Goal: Task Accomplishment & Management: Manage account settings

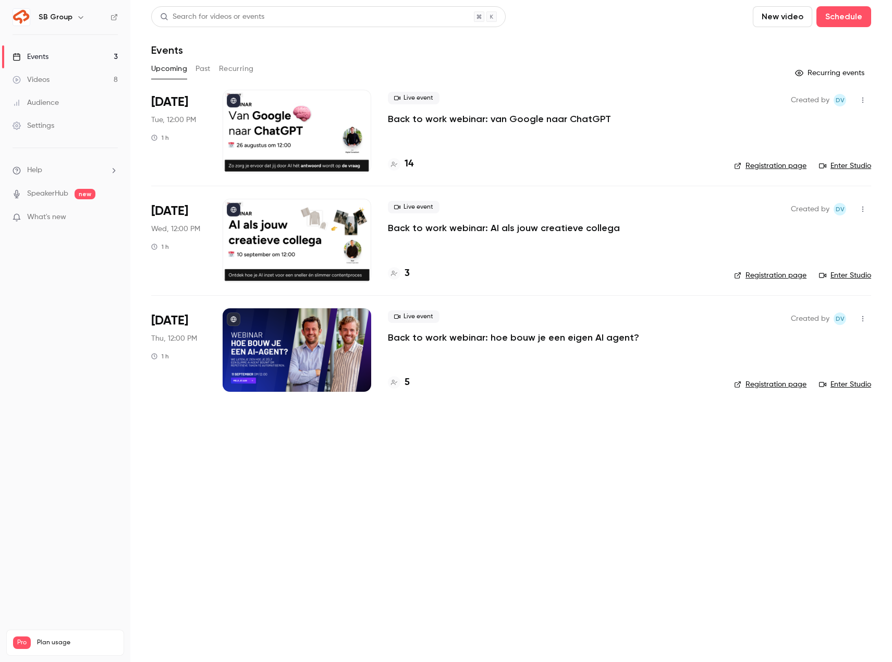
click at [446, 120] on p "Back to work webinar: van Google naar ChatGPT" at bounding box center [499, 119] width 223 height 13
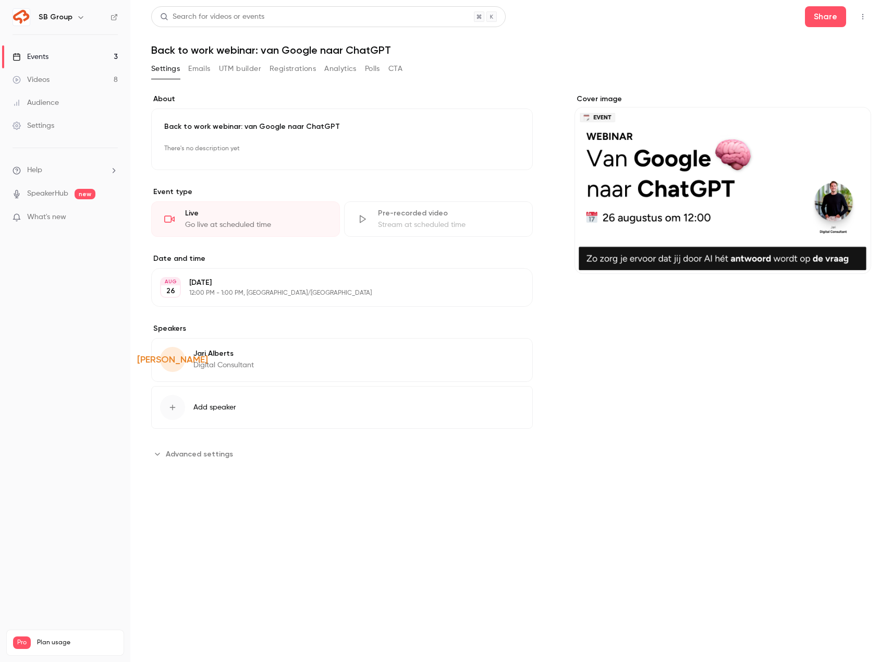
click at [282, 62] on button "Registrations" at bounding box center [293, 68] width 46 height 17
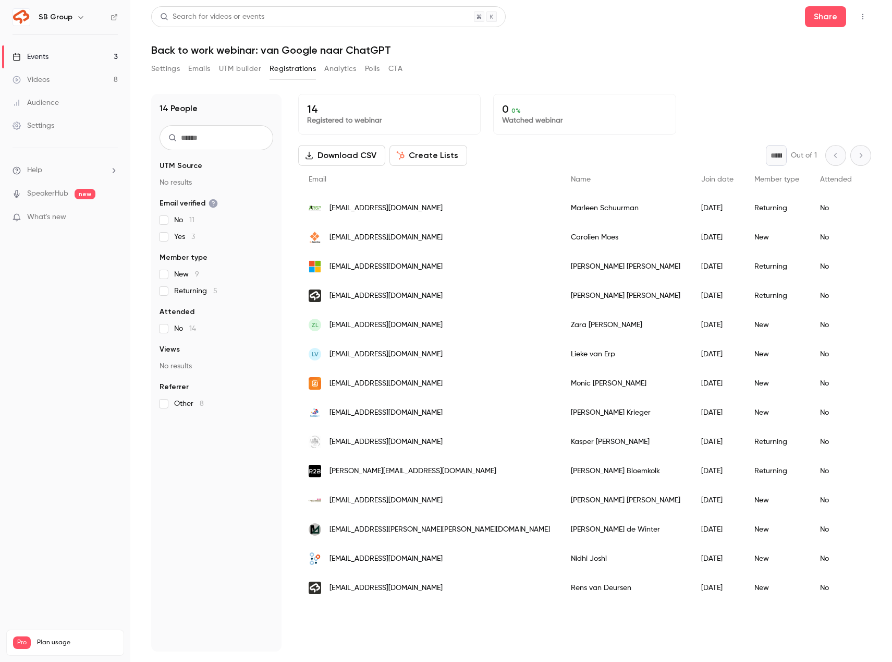
click at [215, 128] on input "text" at bounding box center [217, 137] width 114 height 25
type input "*****"
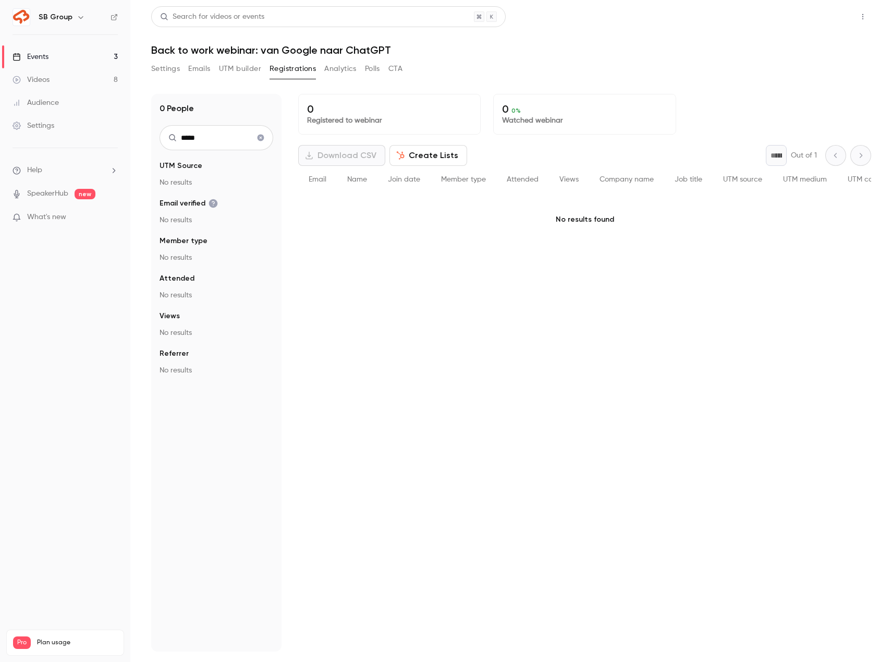
click at [821, 18] on button "Share" at bounding box center [825, 16] width 41 height 21
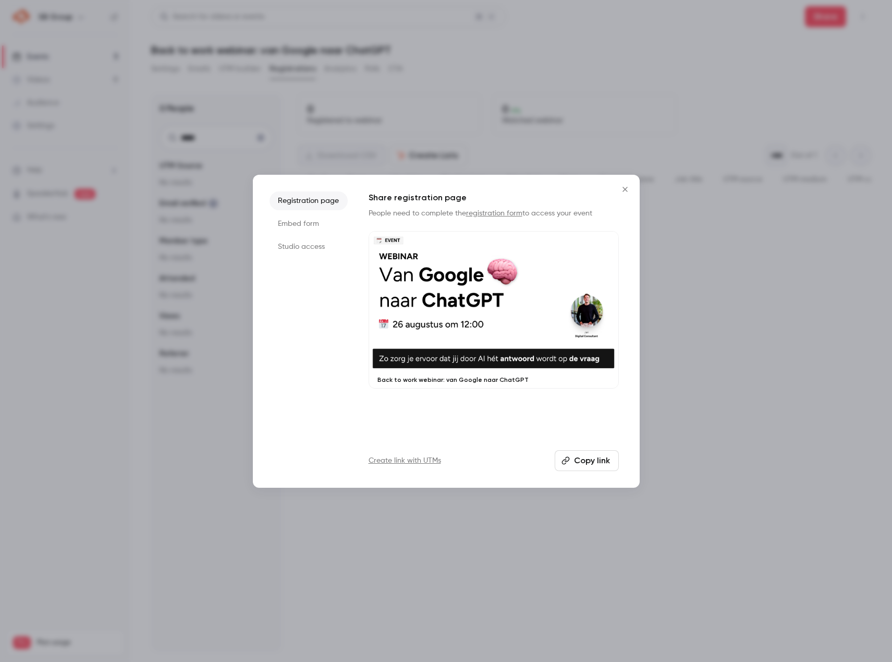
click at [593, 456] on button "Copy link" at bounding box center [587, 460] width 64 height 21
click at [627, 193] on button "Close" at bounding box center [625, 189] width 21 height 21
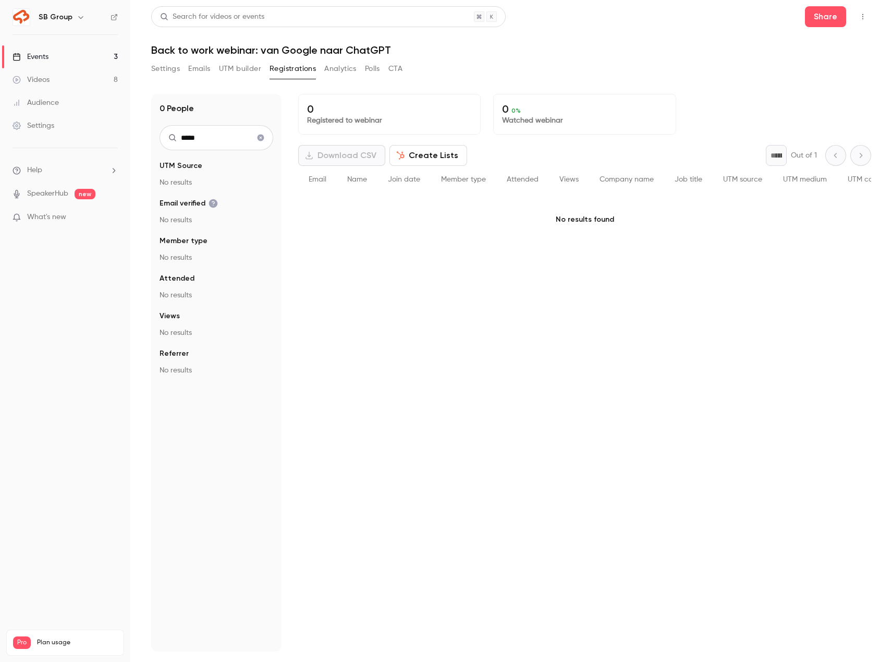
click at [167, 67] on button "Settings" at bounding box center [165, 68] width 29 height 17
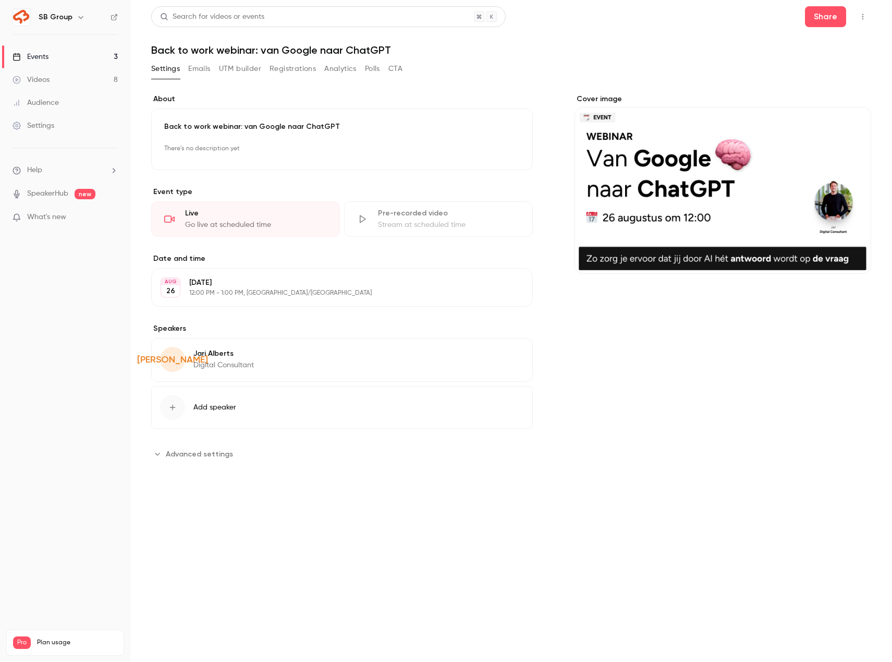
click at [201, 70] on button "Emails" at bounding box center [199, 68] width 22 height 17
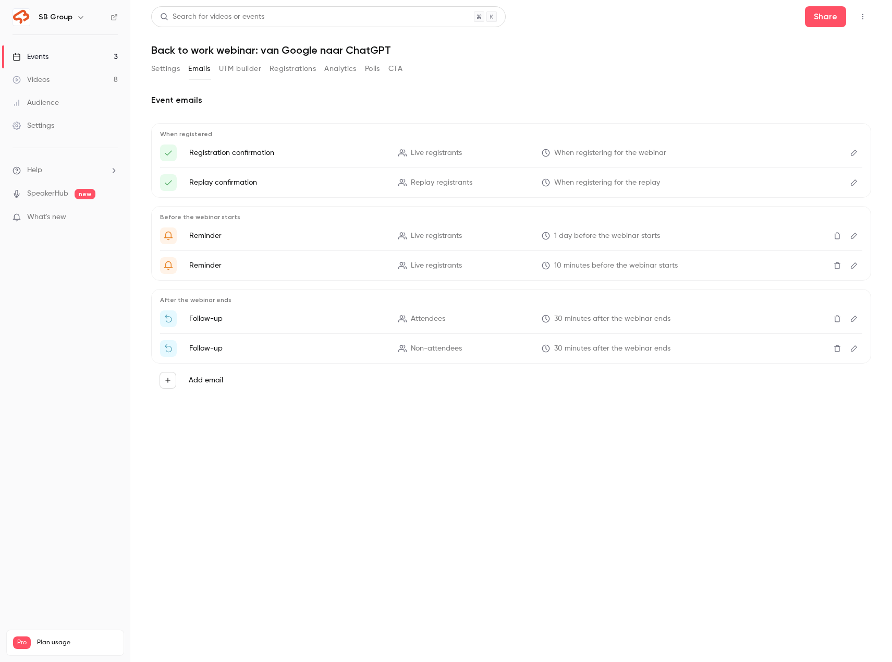
click at [230, 72] on button "UTM builder" at bounding box center [240, 68] width 42 height 17
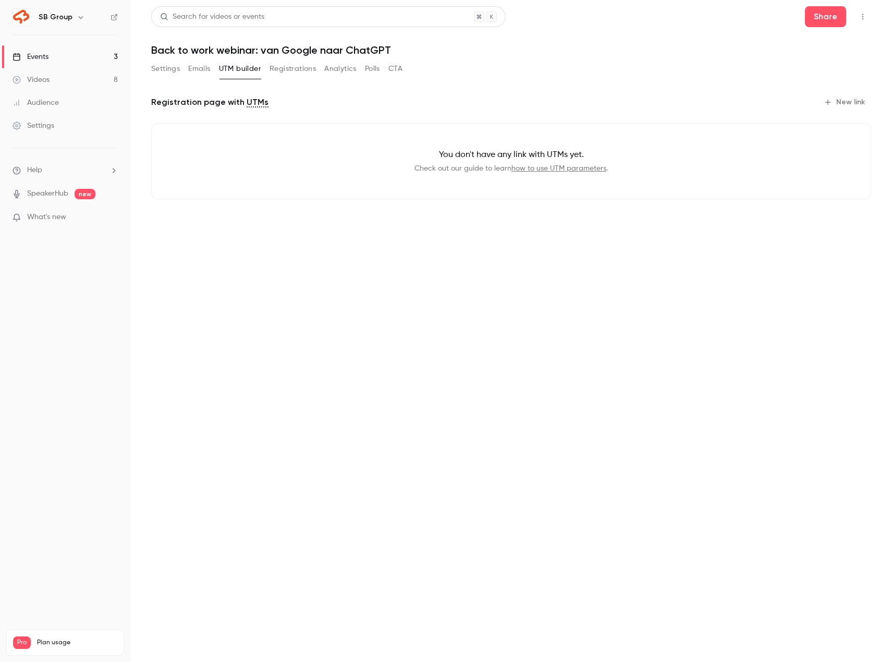
click at [282, 72] on button "Registrations" at bounding box center [293, 68] width 46 height 17
